Goal: Check status: Check status

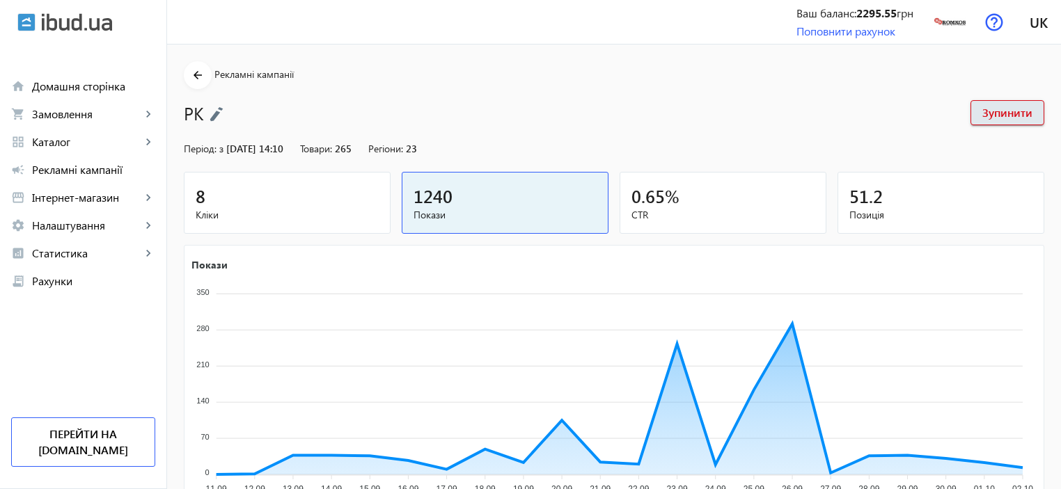
click at [263, 212] on span "Кліки" at bounding box center [287, 215] width 183 height 14
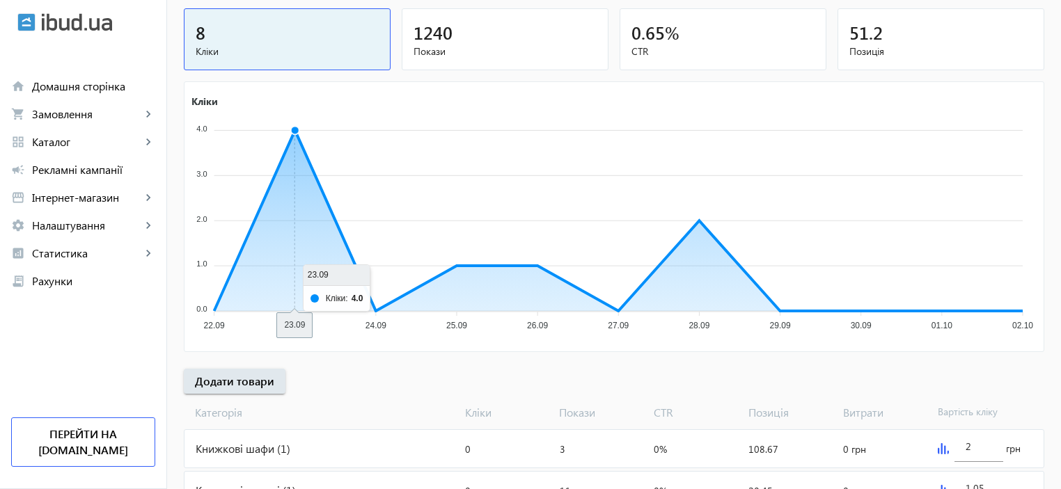
scroll to position [61, 0]
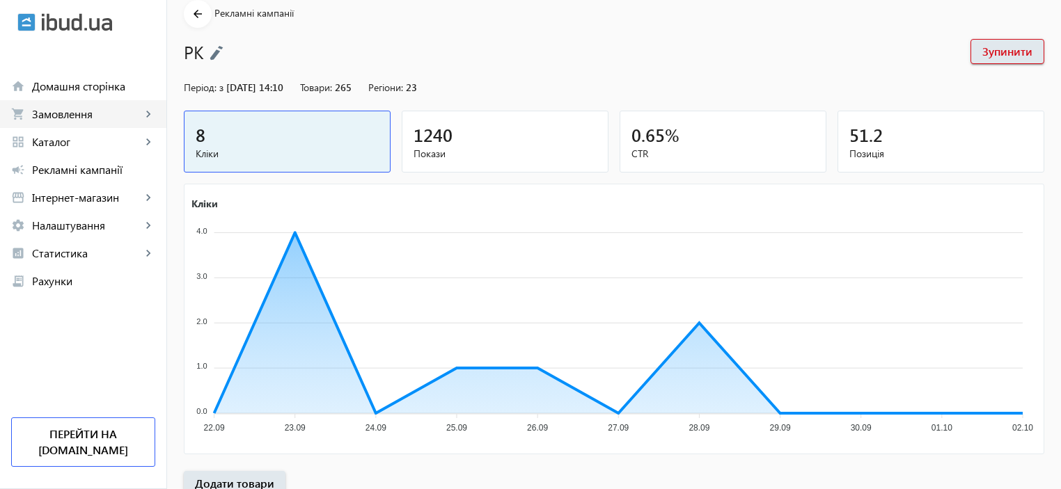
click at [88, 120] on span "Замовлення" at bounding box center [86, 114] width 109 height 14
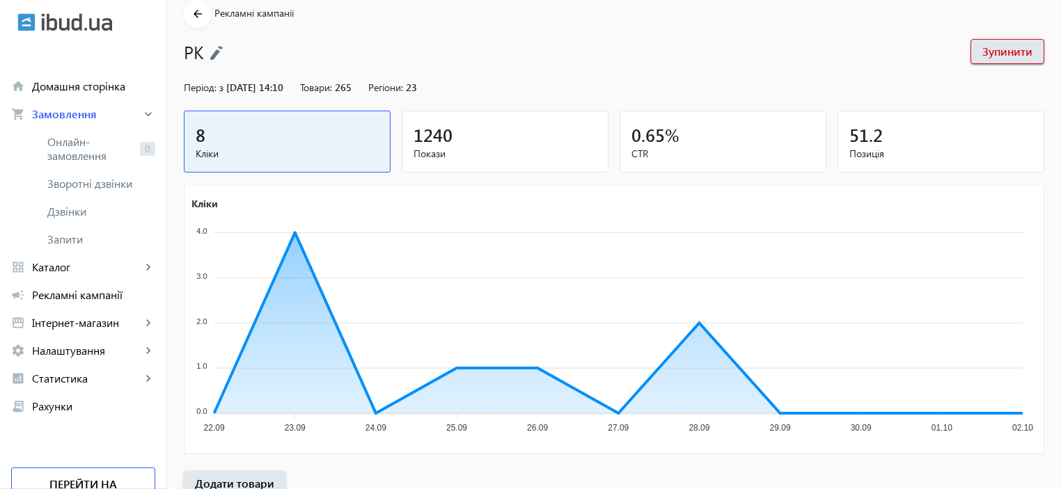
click at [473, 149] on span "Покази" at bounding box center [504, 154] width 183 height 14
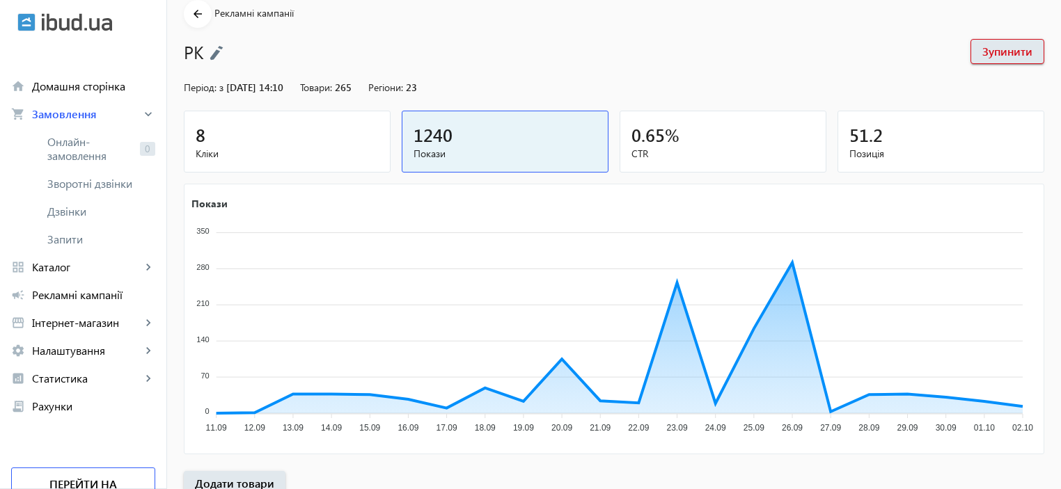
click at [291, 162] on mat-card "8 Кліки" at bounding box center [287, 142] width 207 height 62
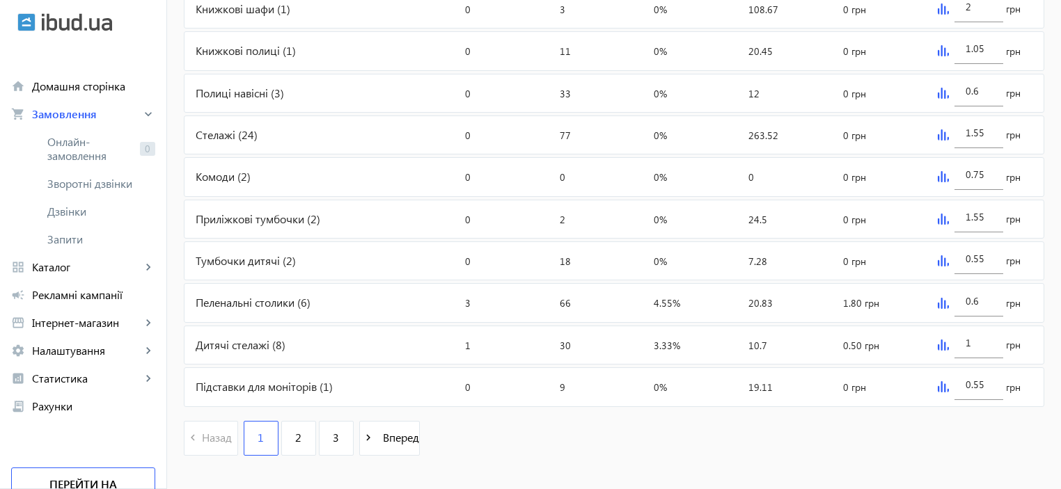
scroll to position [618, 0]
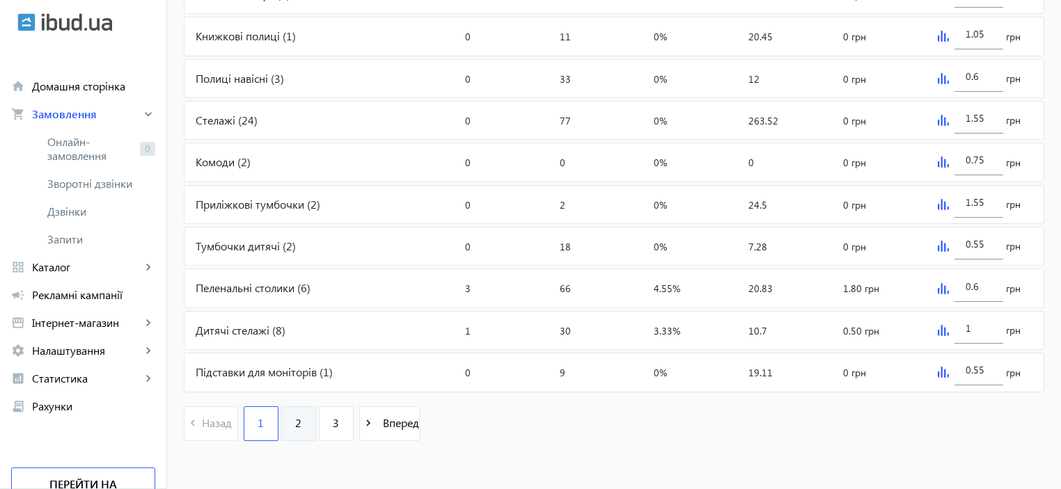
click at [303, 425] on link "2" at bounding box center [298, 423] width 35 height 35
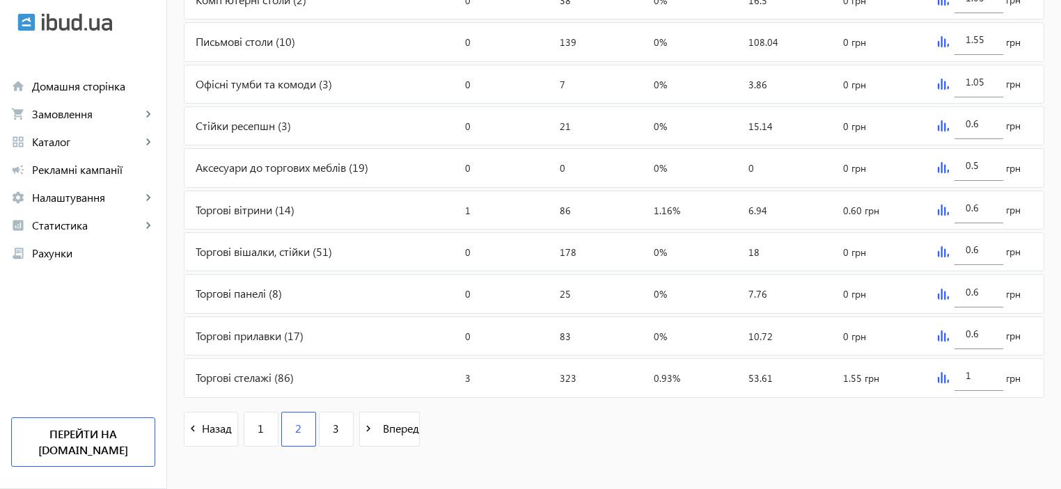
scroll to position [618, 0]
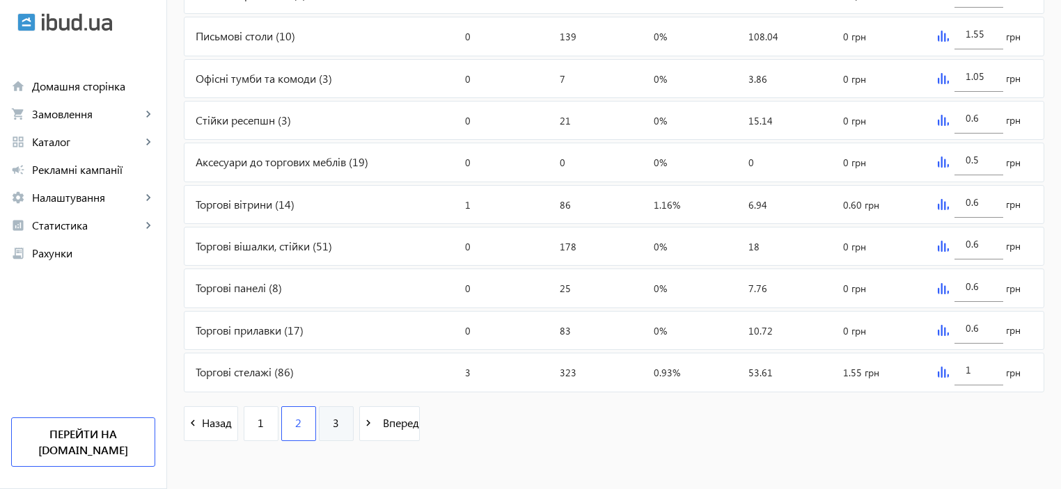
click at [333, 418] on link "3" at bounding box center [336, 423] width 35 height 35
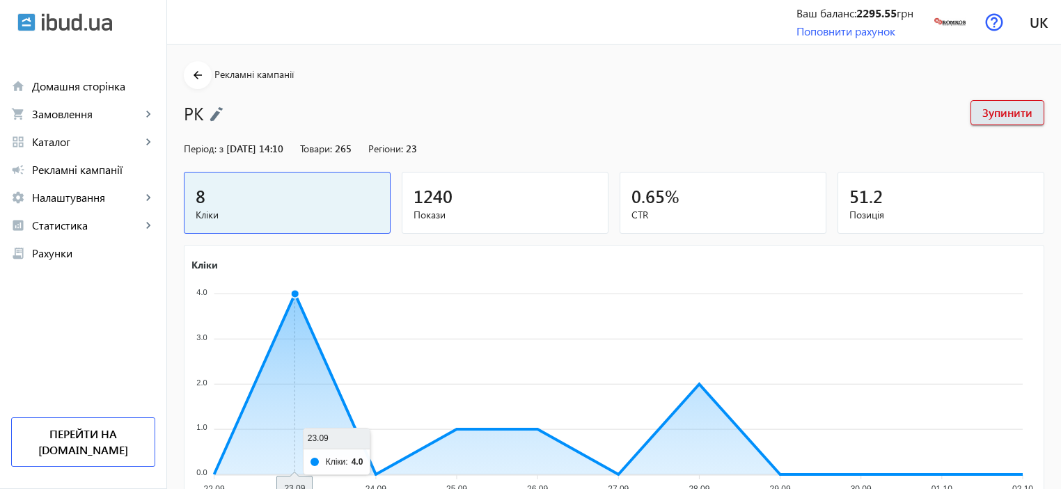
scroll to position [242, 0]
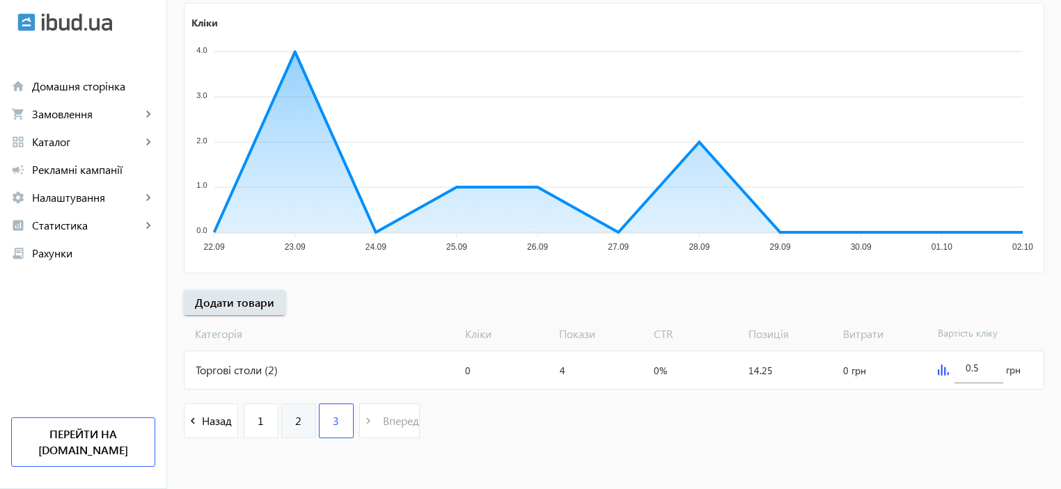
click at [295, 420] on span "2" at bounding box center [298, 420] width 6 height 15
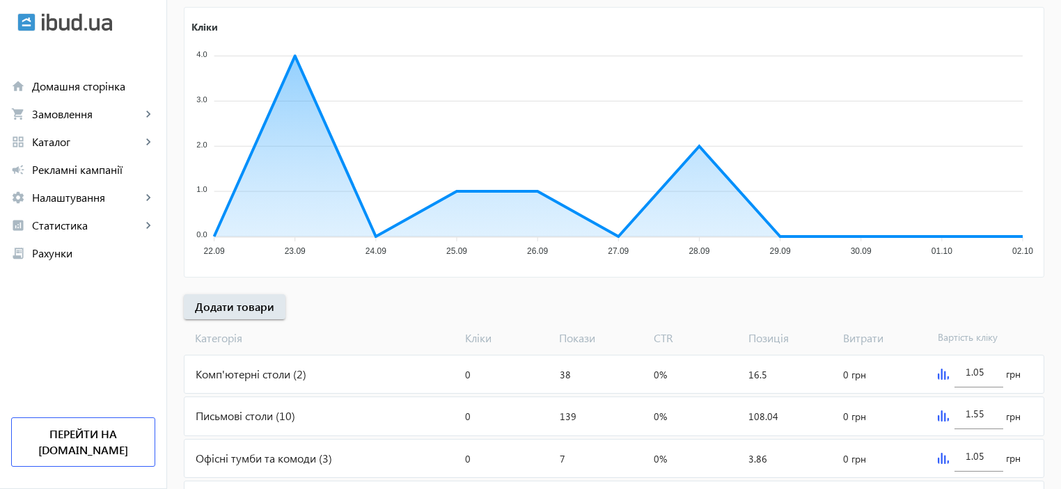
scroll to position [418, 0]
